Goal: Task Accomplishment & Management: Use online tool/utility

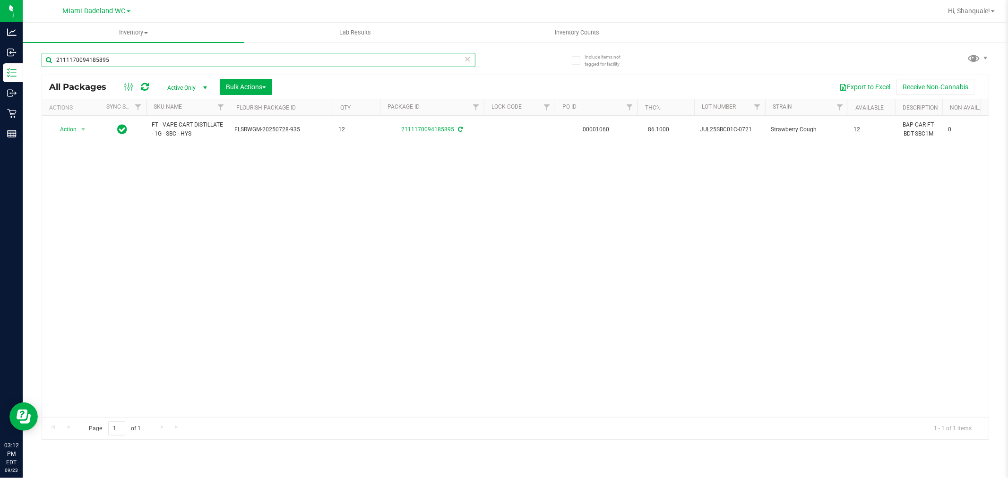
click at [125, 59] on input "2111170094185895" at bounding box center [259, 60] width 434 height 14
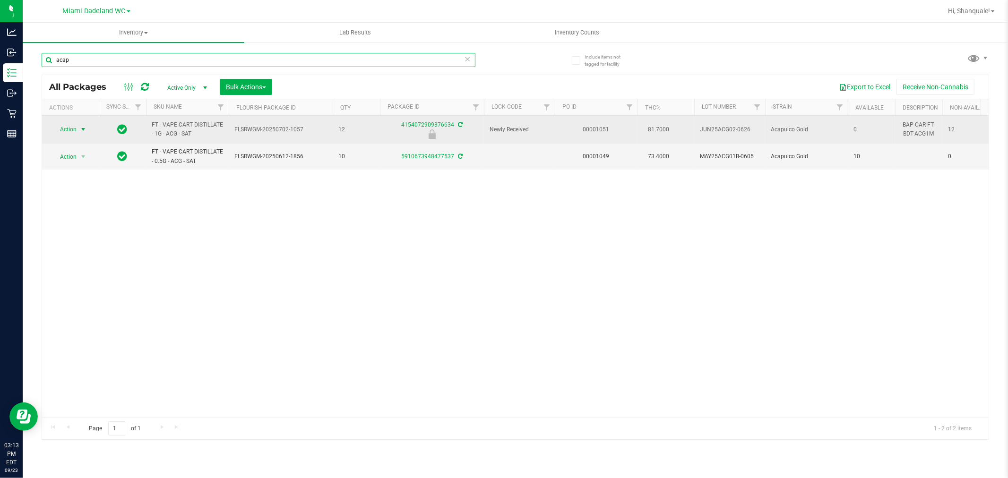
type input "acap"
click at [79, 126] on span "select" at bounding box center [83, 130] width 8 height 8
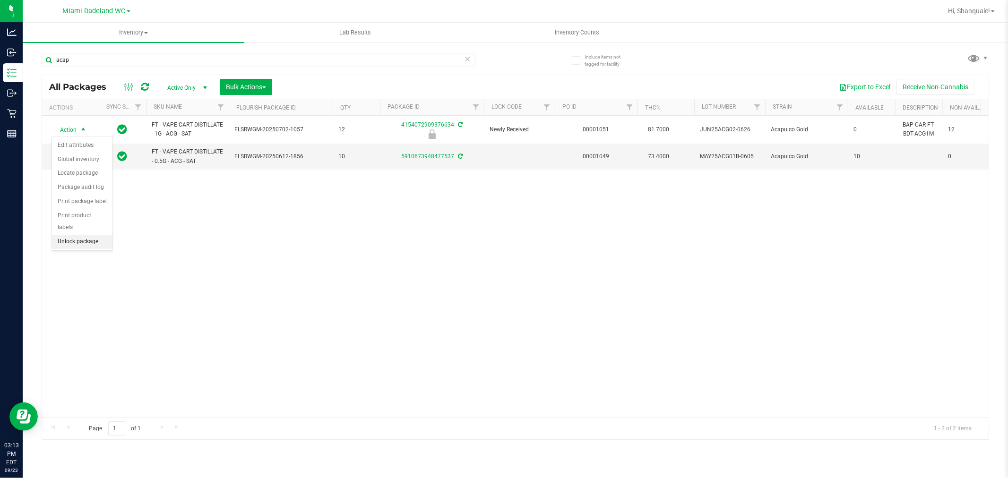
click at [74, 242] on li "Unlock package" at bounding box center [82, 242] width 60 height 14
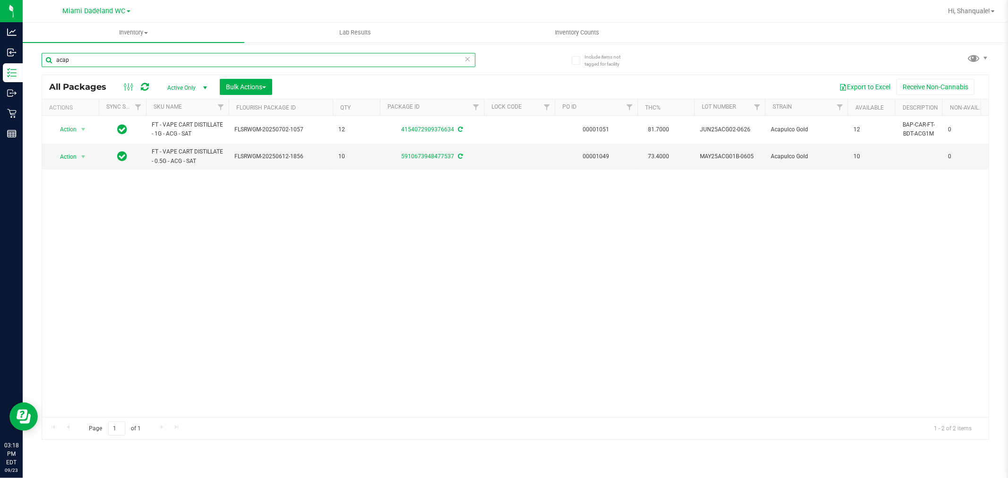
click at [109, 60] on input "acap" at bounding box center [259, 60] width 434 height 14
type input "a"
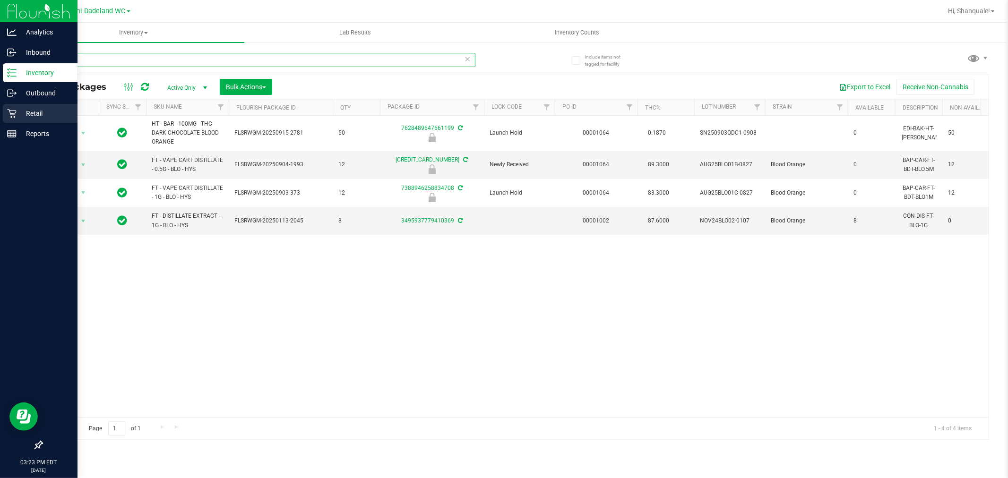
type input "blo"
click at [10, 112] on icon at bounding box center [11, 113] width 9 height 9
